Goal: Task Accomplishment & Management: Manage account settings

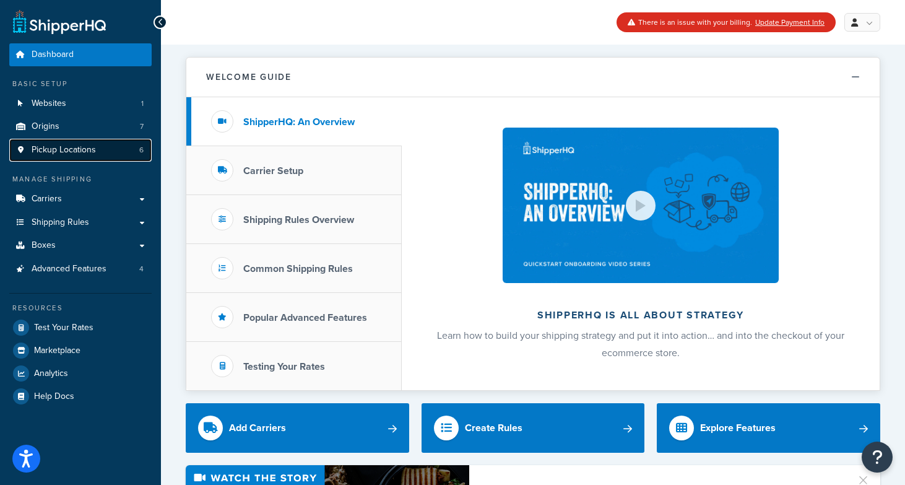
click at [84, 150] on span "Pickup Locations" at bounding box center [64, 150] width 64 height 11
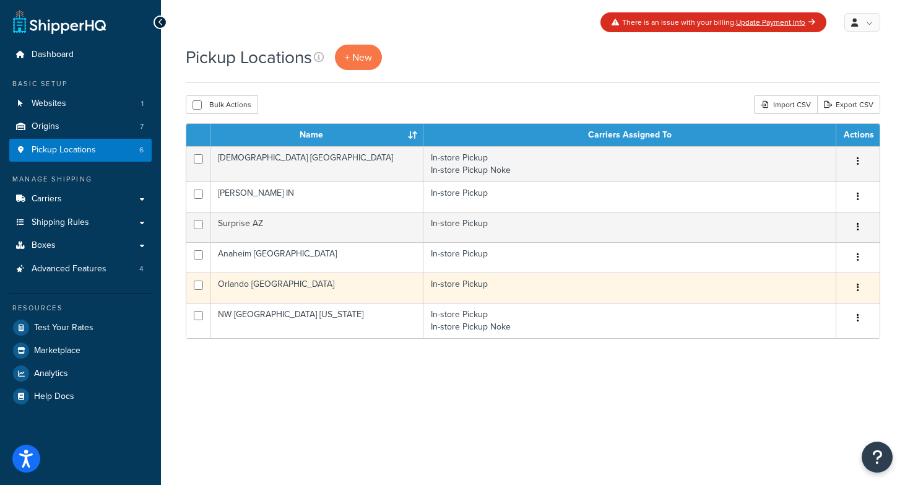
click at [579, 279] on td "In-store Pickup" at bounding box center [629, 287] width 413 height 30
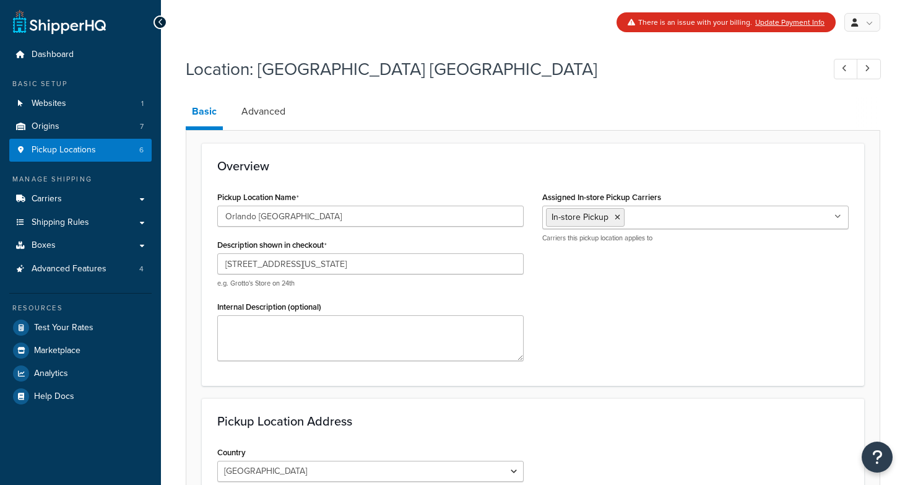
select select "9"
click at [251, 125] on link "Advanced" at bounding box center [263, 112] width 56 height 30
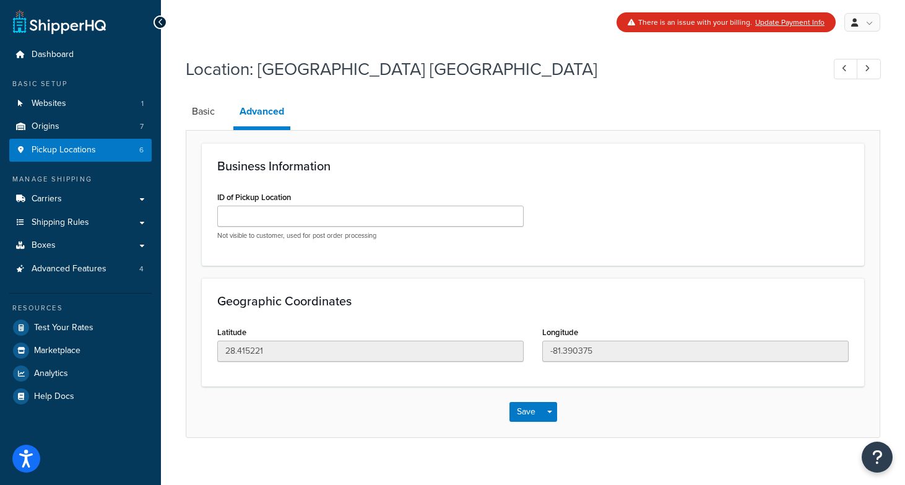
click at [158, 22] on icon at bounding box center [161, 22] width 6 height 9
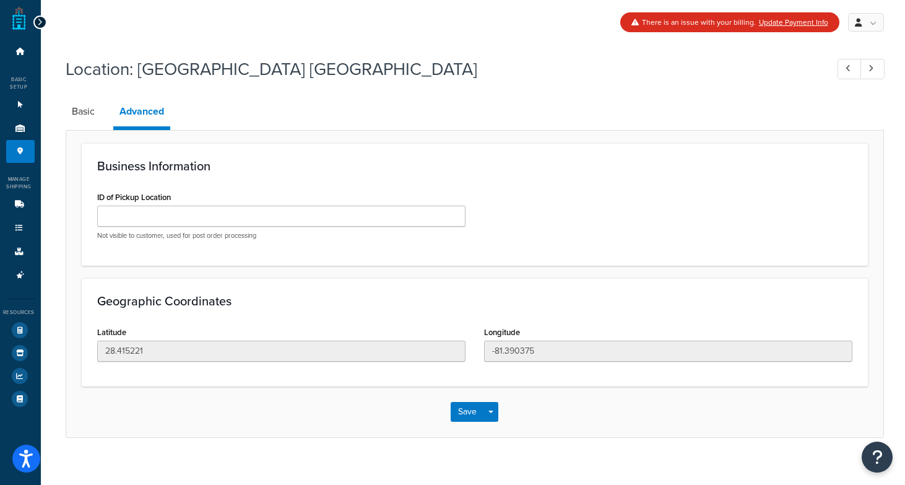
click at [38, 23] on icon at bounding box center [40, 22] width 6 height 9
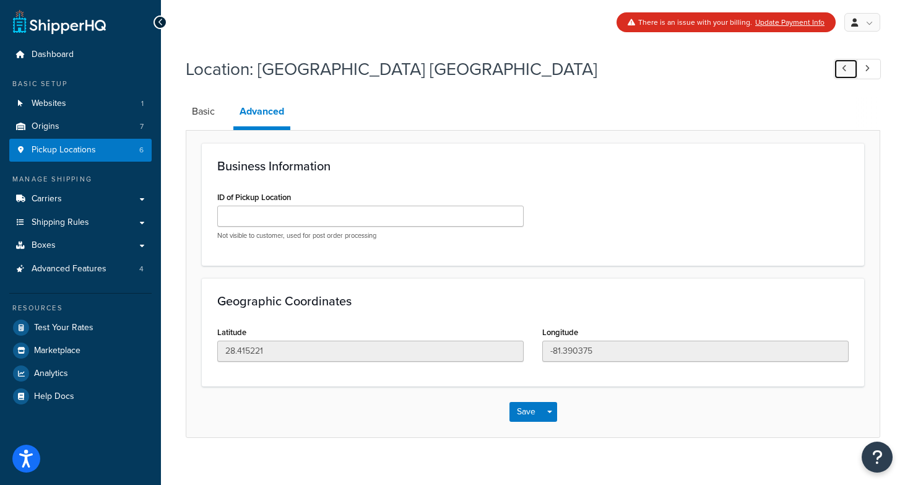
click at [842, 66] on icon at bounding box center [844, 68] width 5 height 8
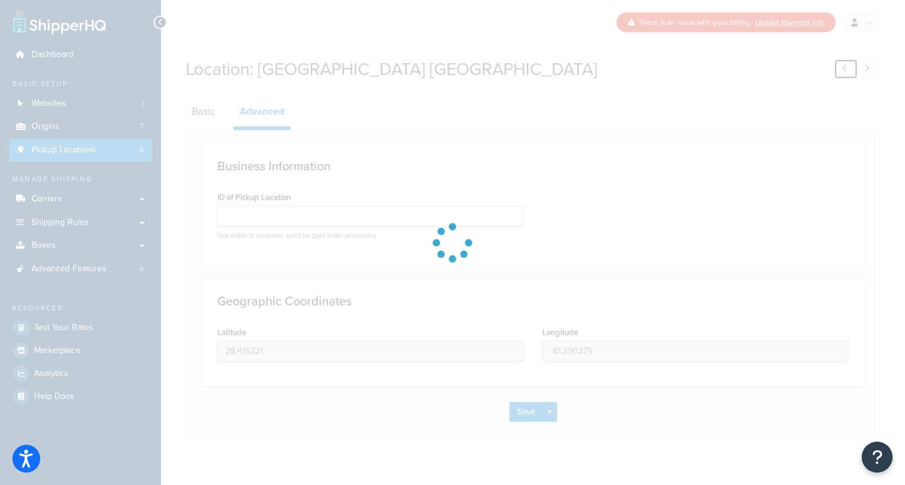
type input "33.847347"
type input "-117.973316"
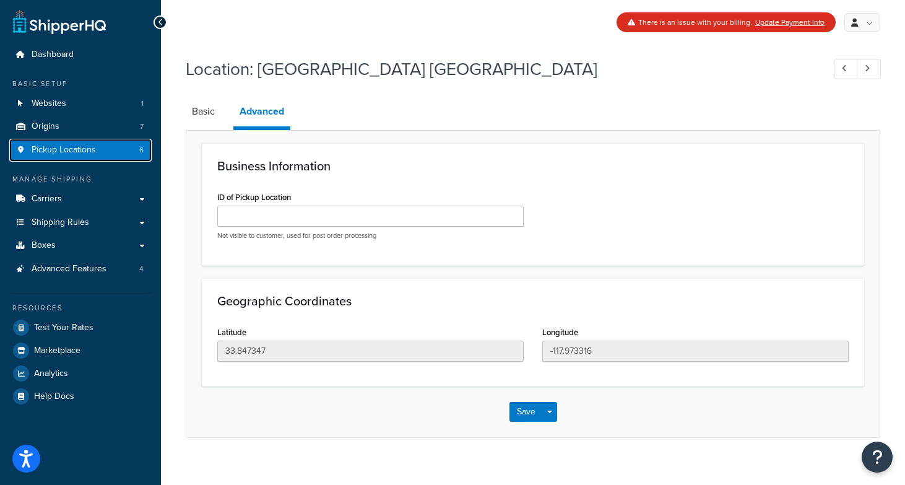
click at [111, 150] on link "Pickup Locations 6" at bounding box center [80, 150] width 142 height 23
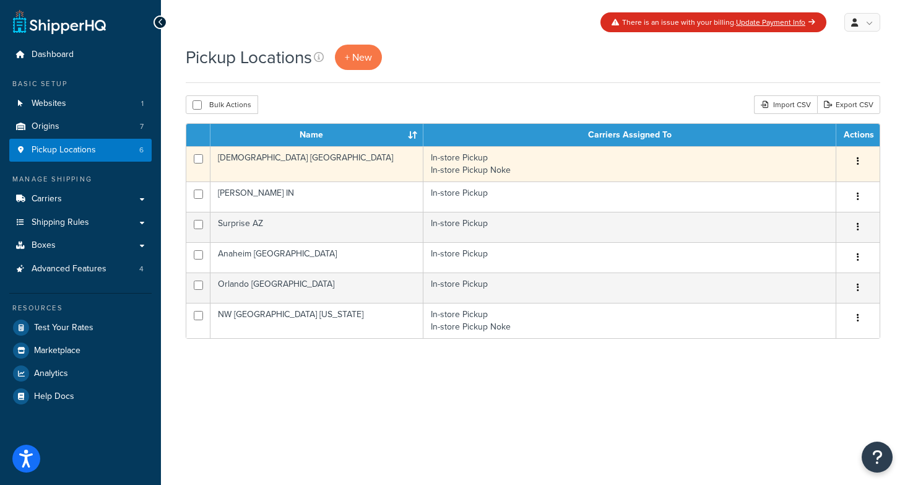
click at [735, 166] on td "In-store Pickup In-store Pickup Noke" at bounding box center [629, 163] width 413 height 35
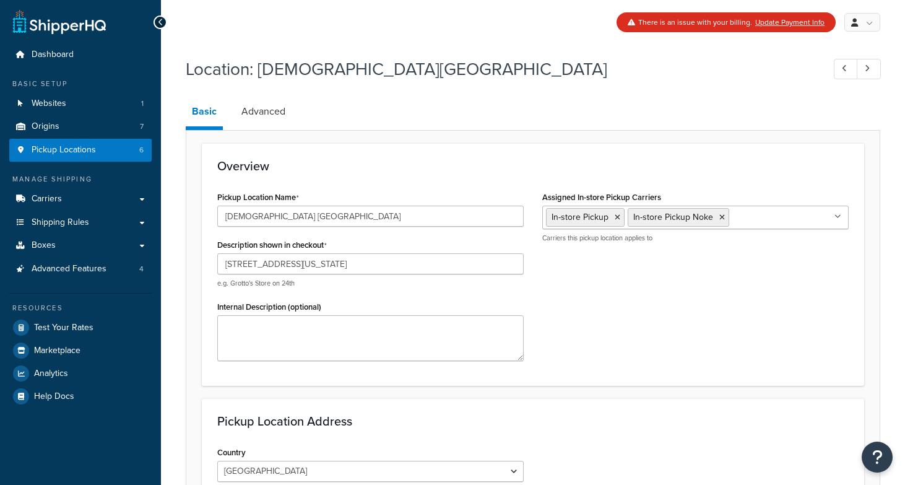
select select "10"
click at [93, 201] on link "Carriers" at bounding box center [80, 199] width 142 height 23
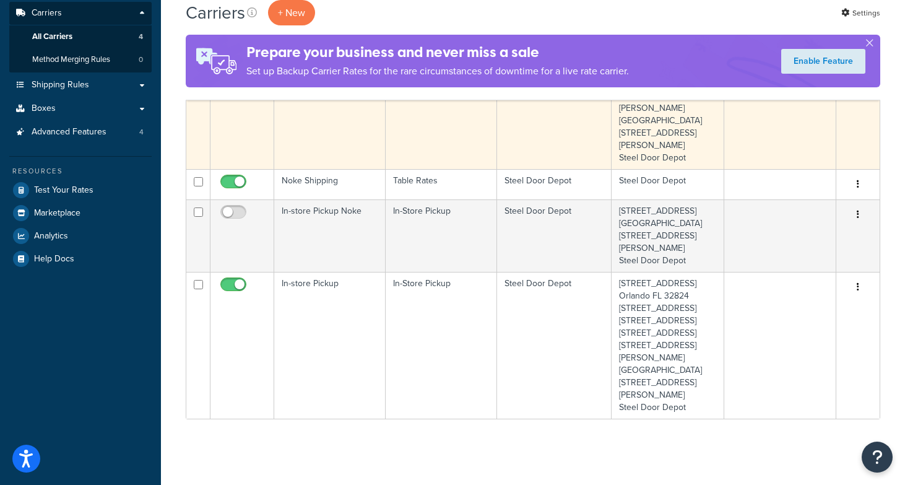
scroll to position [212, 0]
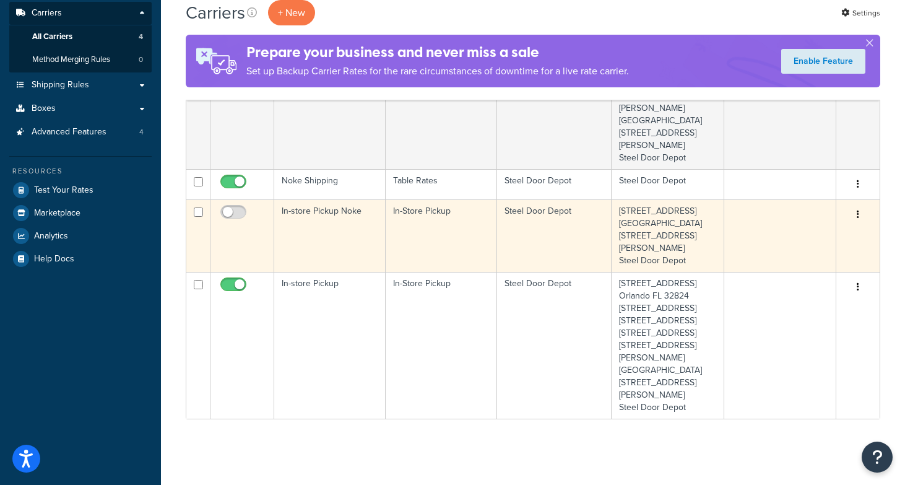
click at [470, 241] on td "In-Store Pickup" at bounding box center [441, 235] width 111 height 72
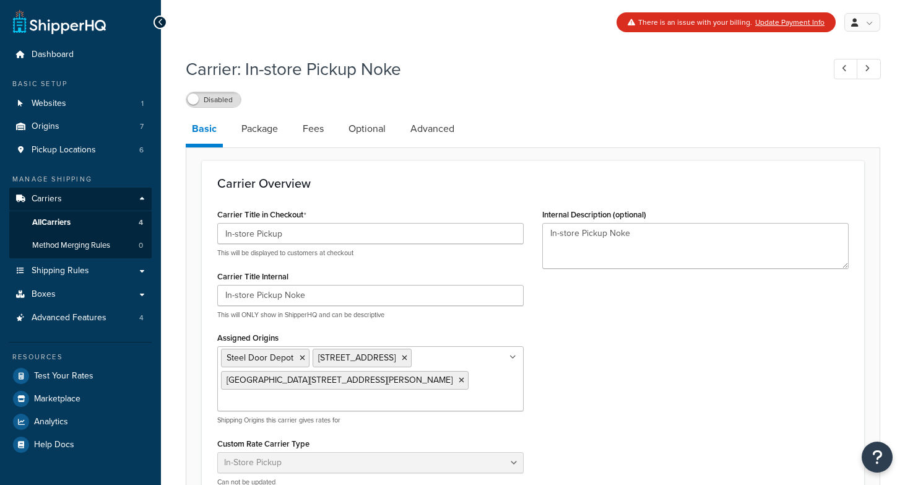
select select "pickup"
click at [261, 134] on link "Package" at bounding box center [259, 129] width 49 height 30
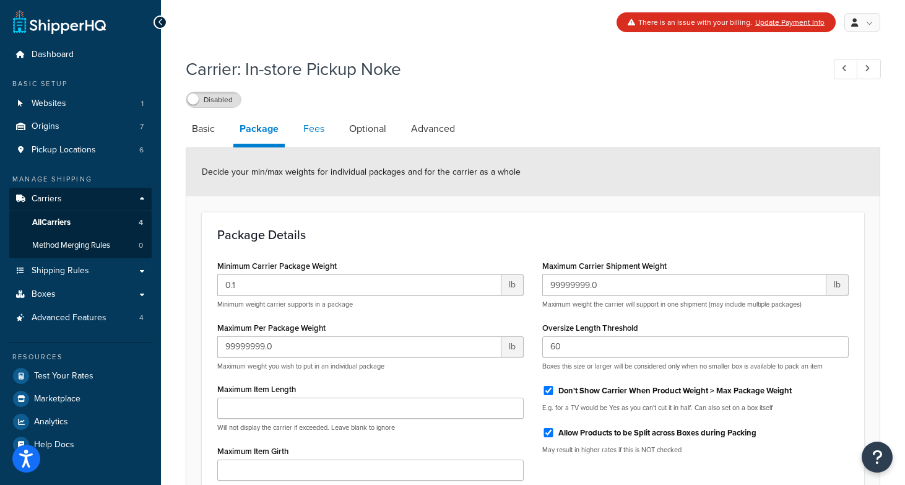
click at [305, 121] on link "Fees" at bounding box center [313, 129] width 33 height 30
select select "AFTER"
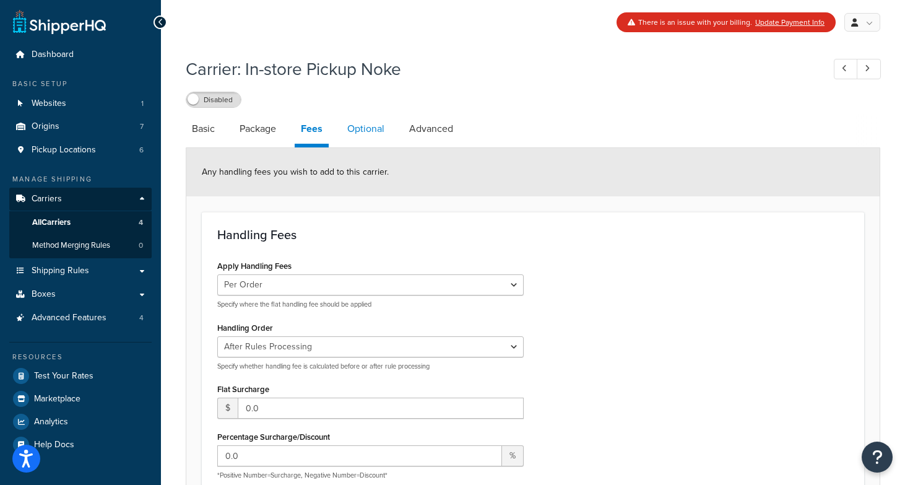
click at [356, 137] on link "Optional" at bounding box center [366, 129] width 50 height 30
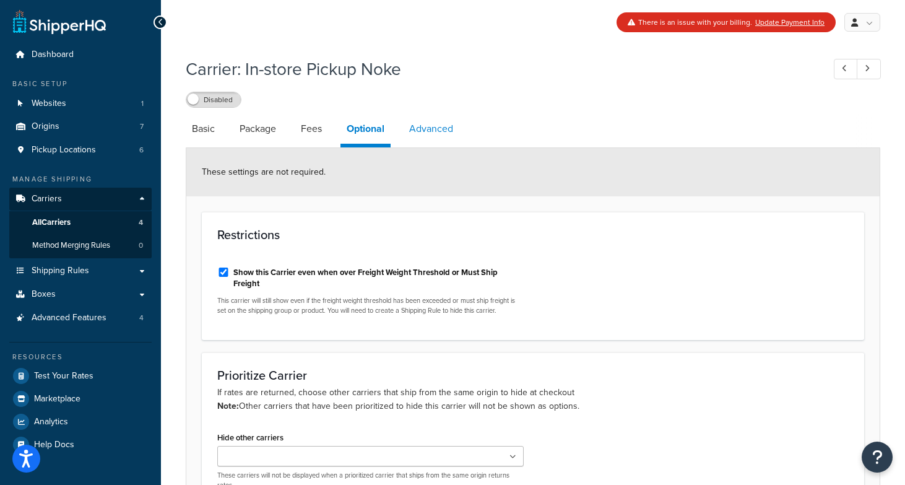
click at [426, 126] on link "Advanced" at bounding box center [431, 129] width 56 height 30
select select "false"
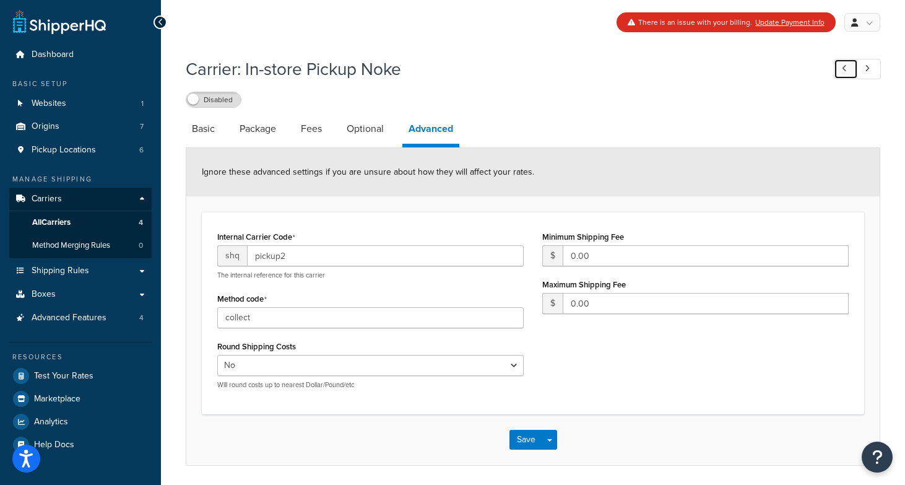
click at [839, 69] on link at bounding box center [846, 69] width 24 height 20
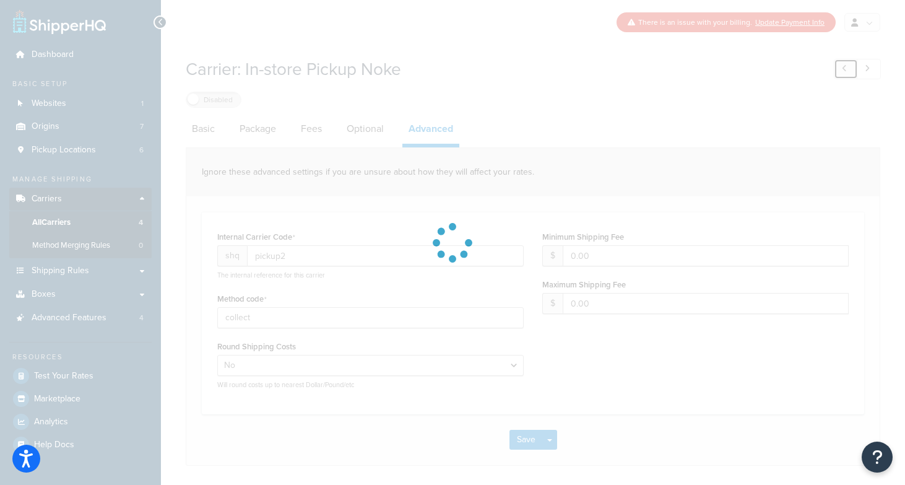
select select "25"
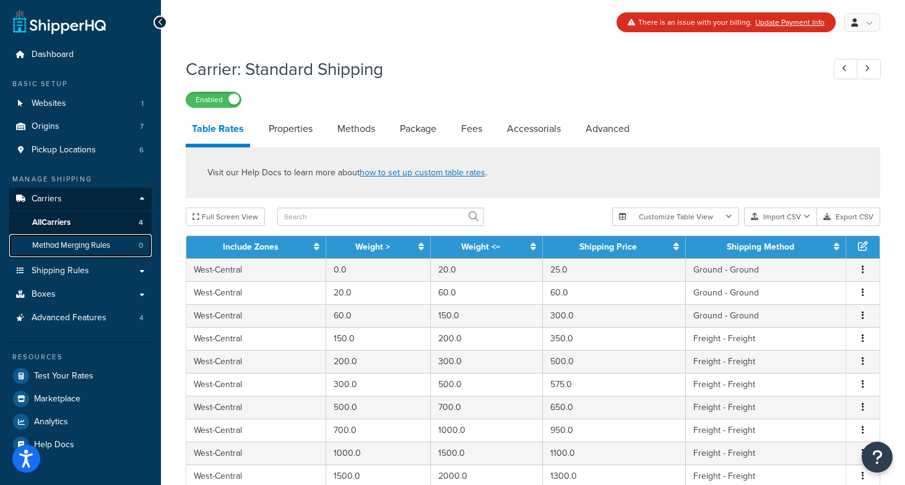
click at [90, 248] on span "Method Merging Rules" at bounding box center [71, 245] width 78 height 11
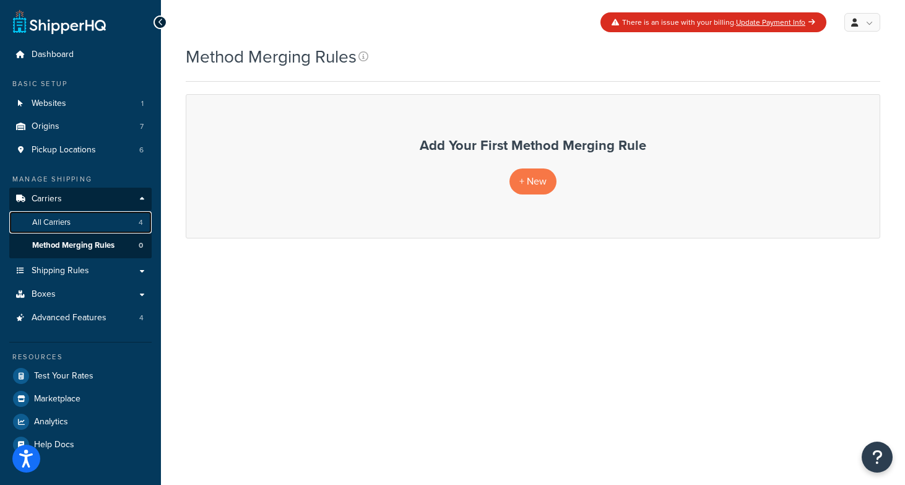
click at [97, 228] on link "All Carriers 4" at bounding box center [80, 222] width 142 height 23
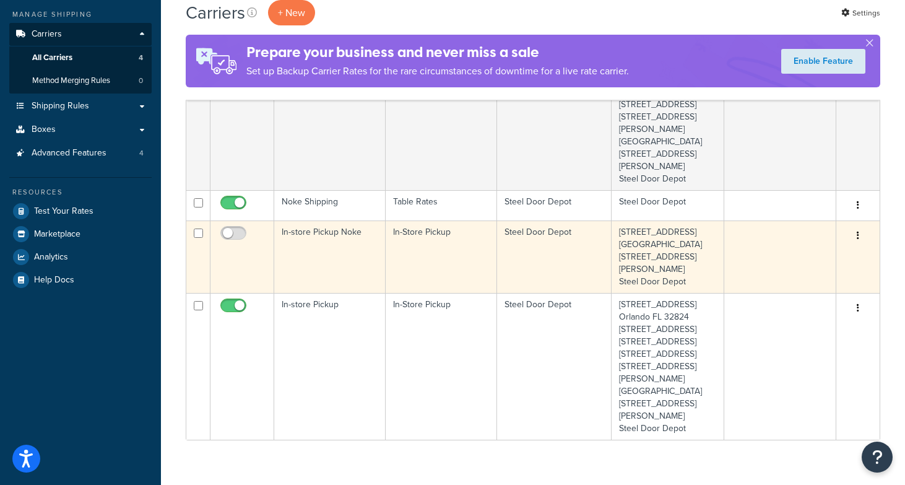
scroll to position [230, 0]
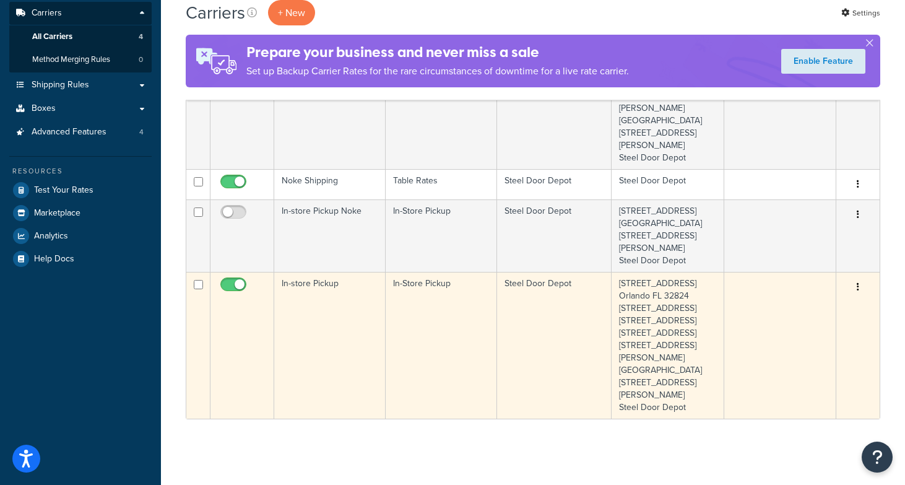
click at [333, 305] on td "In-store Pickup" at bounding box center [329, 345] width 111 height 147
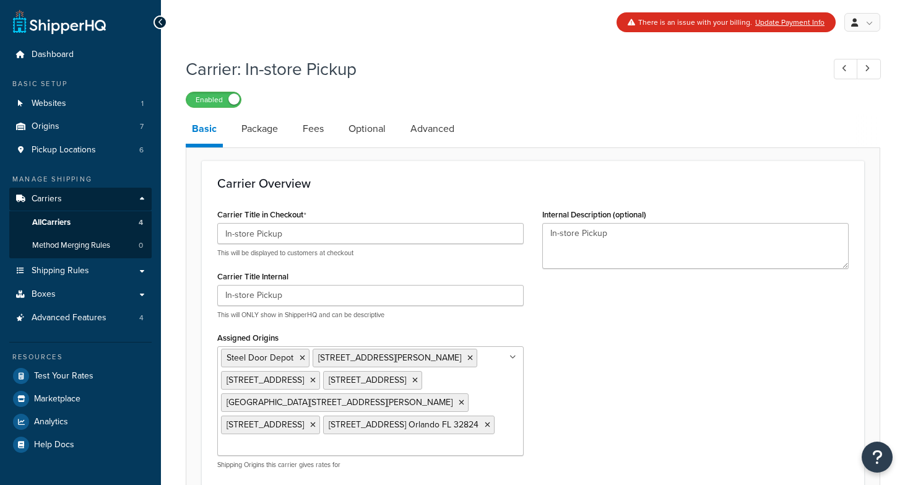
select select "pickup"
click at [249, 124] on link "Package" at bounding box center [259, 129] width 49 height 30
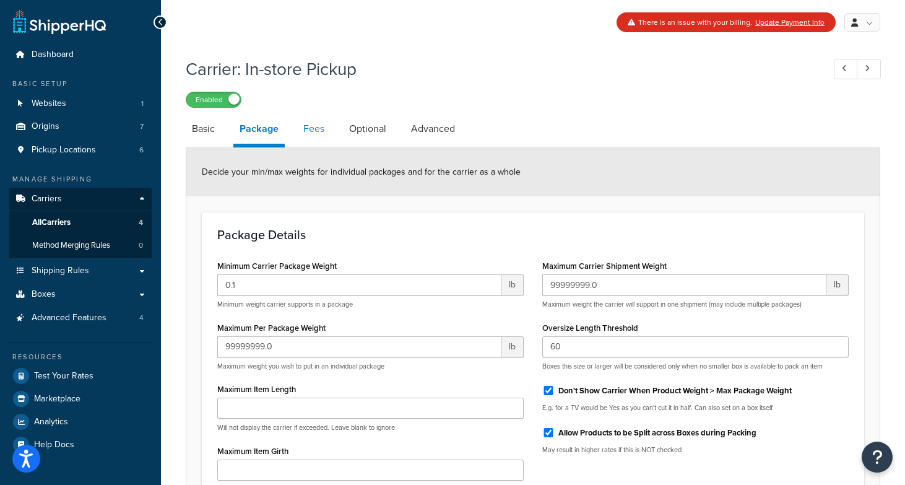
click at [298, 132] on link "Fees" at bounding box center [313, 129] width 33 height 30
select select "AFTER"
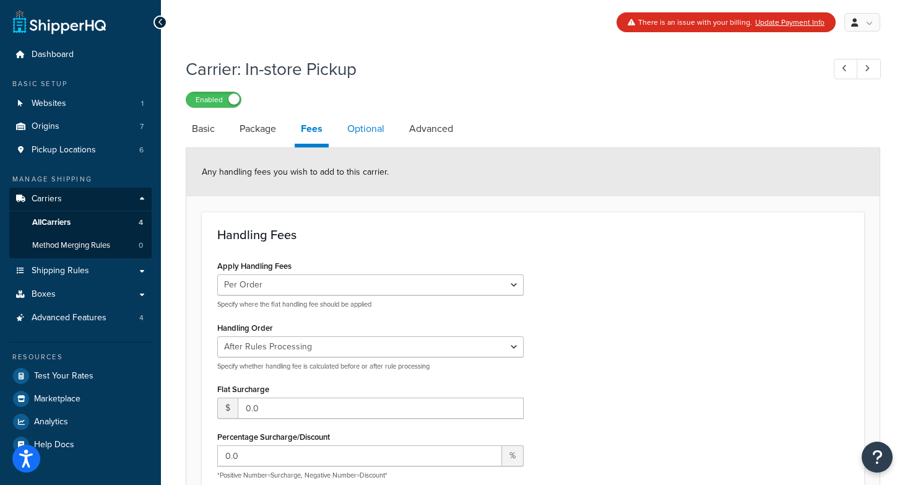
click at [357, 132] on link "Optional" at bounding box center [366, 129] width 50 height 30
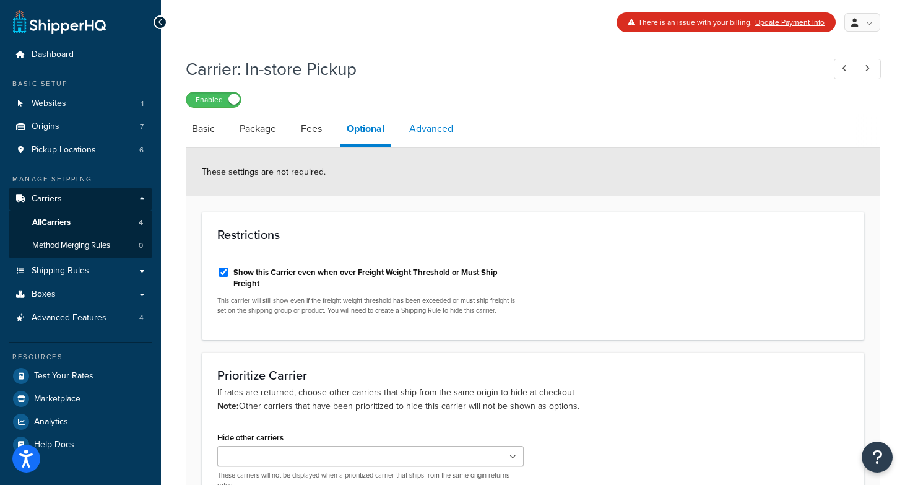
click at [421, 136] on link "Advanced" at bounding box center [431, 129] width 56 height 30
select select "false"
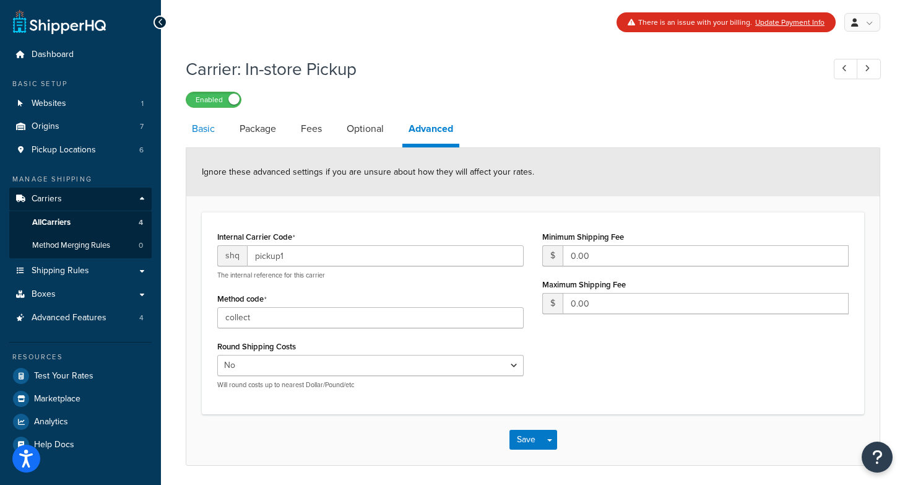
click at [205, 133] on link "Basic" at bounding box center [203, 129] width 35 height 30
select select "pickup"
